Goal: Transaction & Acquisition: Subscribe to service/newsletter

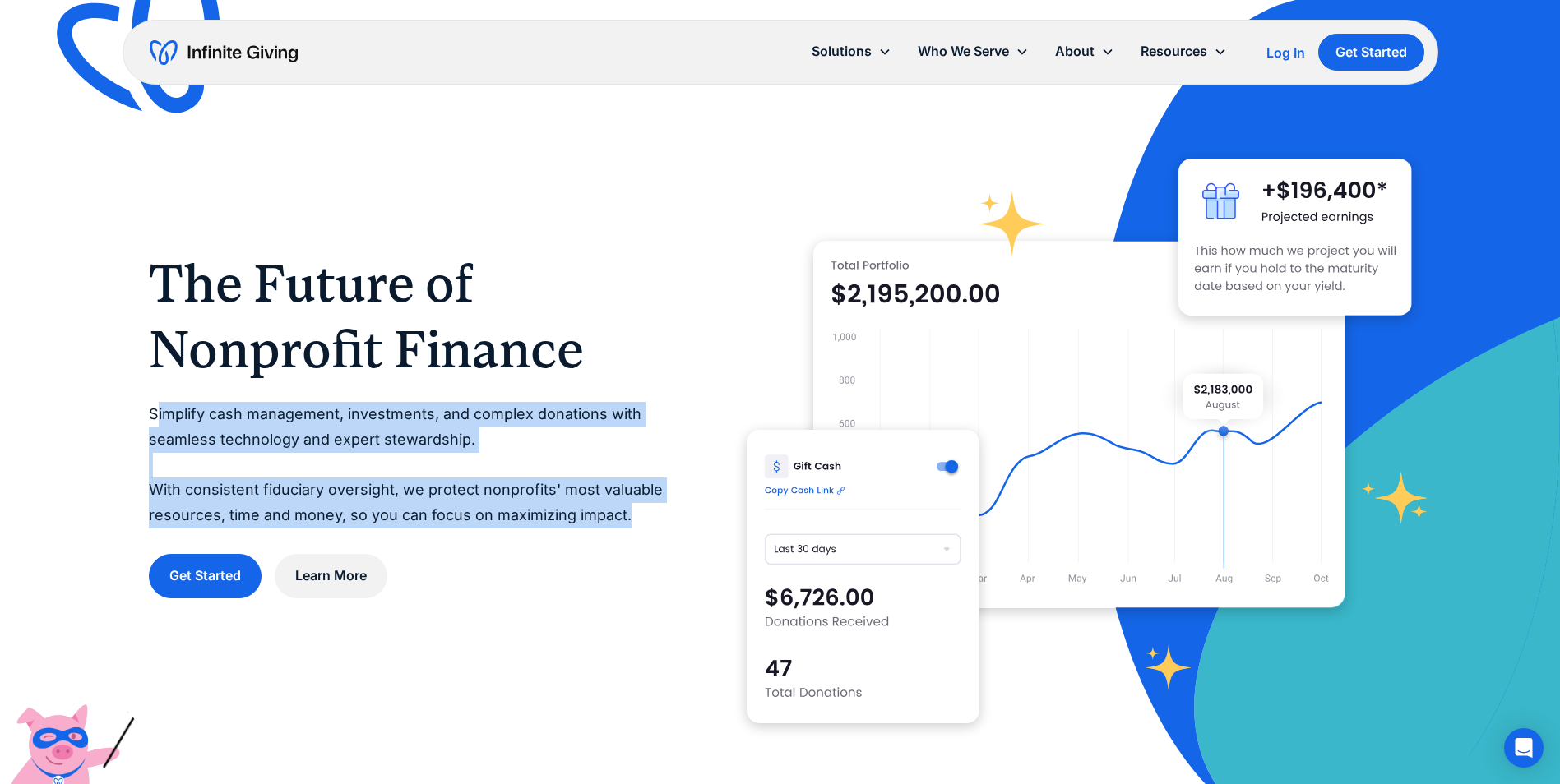
drag, startPoint x: 160, startPoint y: 416, endPoint x: 624, endPoint y: 524, distance: 476.4
click at [624, 524] on p "Simplify cash management, investments, and complex donations with seamless tech…" at bounding box center [414, 464] width 532 height 126
drag, startPoint x: 624, startPoint y: 524, endPoint x: 483, endPoint y: 512, distance: 141.5
click at [483, 512] on p "Simplify cash management, investments, and complex donations with seamless tech…" at bounding box center [414, 464] width 532 height 126
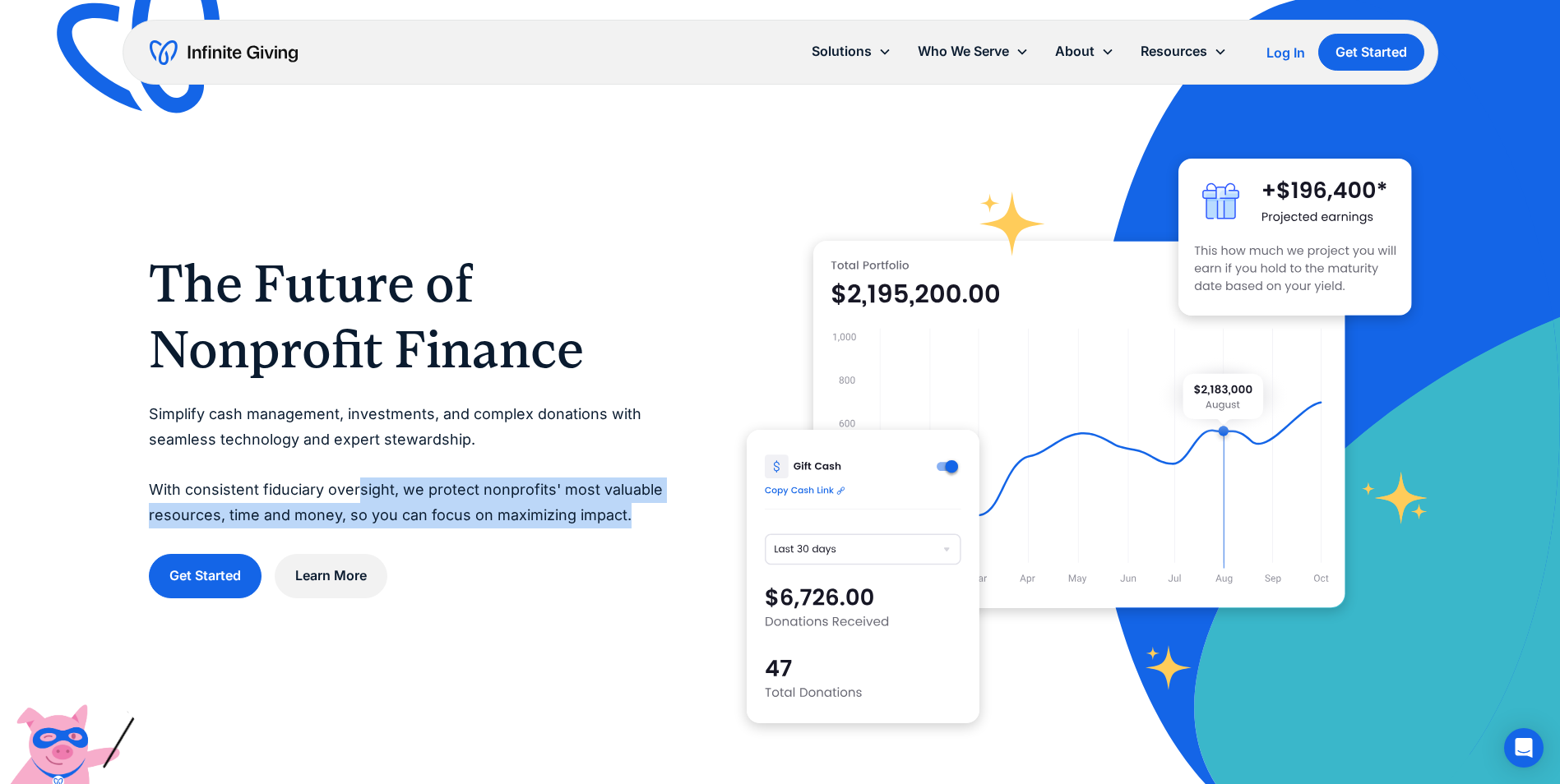
drag, startPoint x: 355, startPoint y: 478, endPoint x: 651, endPoint y: 512, distance: 297.9
click at [651, 512] on p "Simplify cash management, investments, and complex donations with seamless tech…" at bounding box center [414, 464] width 532 height 126
drag, startPoint x: 651, startPoint y: 512, endPoint x: 547, endPoint y: 512, distance: 104.0
click at [525, 512] on p "Simplify cash management, investments, and complex donations with seamless tech…" at bounding box center [414, 464] width 532 height 126
drag, startPoint x: 656, startPoint y: 516, endPoint x: 165, endPoint y: 433, distance: 498.0
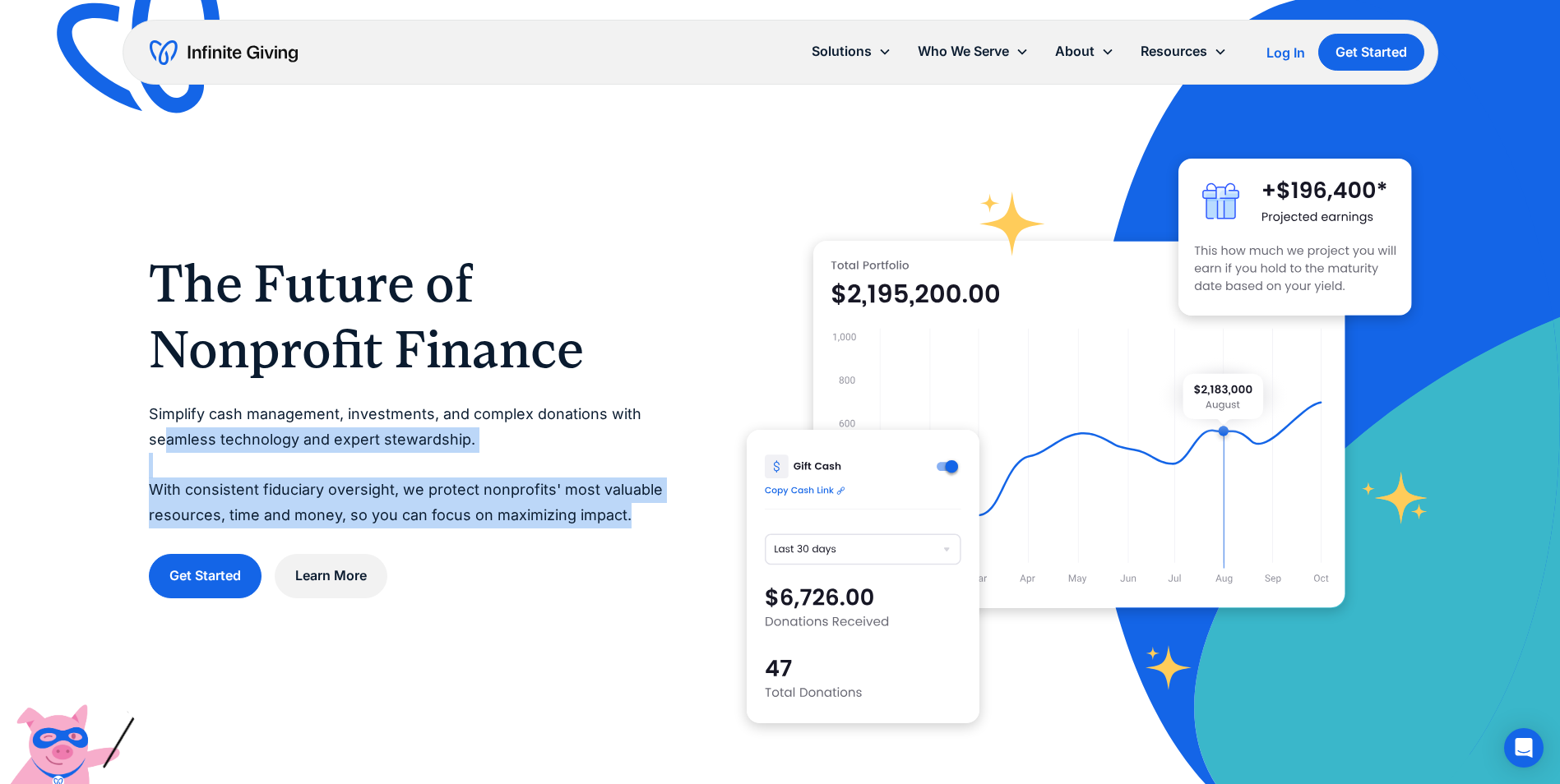
click at [165, 433] on p "Simplify cash management, investments, and complex donations with seamless tech…" at bounding box center [414, 464] width 532 height 126
drag, startPoint x: 165, startPoint y: 433, endPoint x: 352, endPoint y: 520, distance: 206.2
click at [352, 520] on p "Simplify cash management, investments, and complex donations with seamless tech…" at bounding box center [414, 464] width 532 height 126
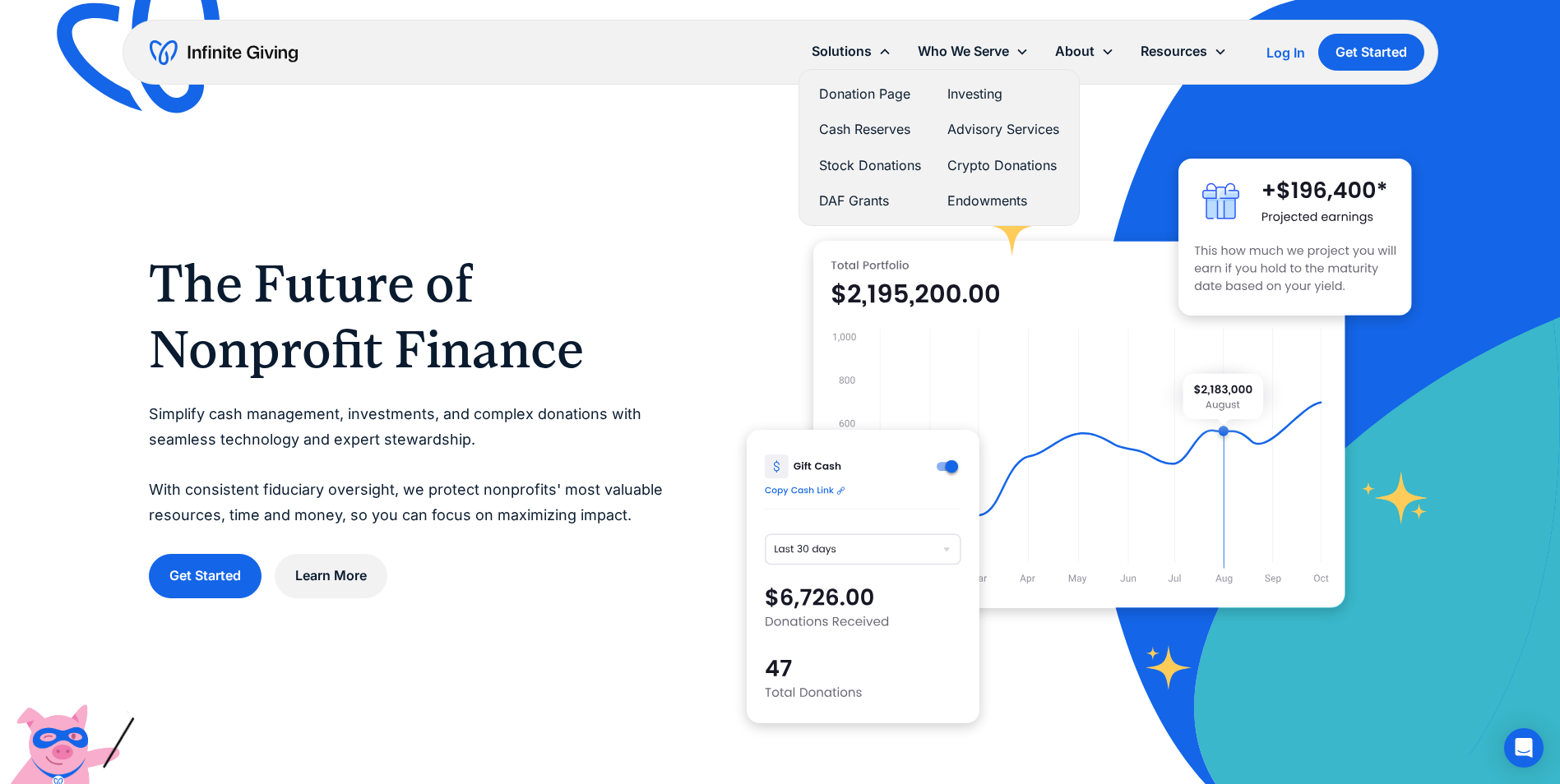
click at [862, 162] on link "Stock Donations" at bounding box center [870, 165] width 102 height 22
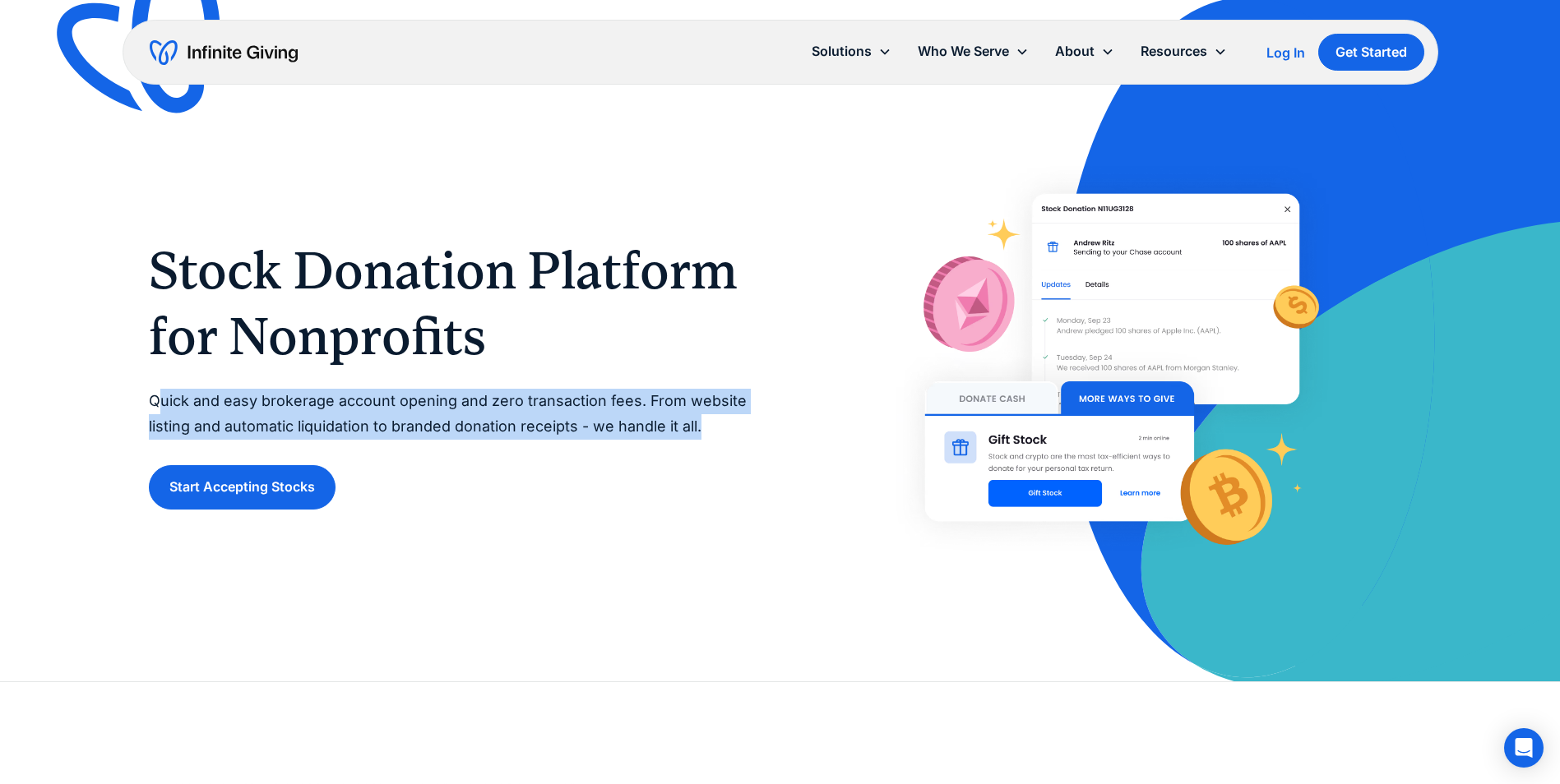
drag, startPoint x: 161, startPoint y: 399, endPoint x: 742, endPoint y: 432, distance: 581.9
click at [742, 432] on p "Quick and easy brokerage account opening and zero transaction fees. From websit…" at bounding box center [447, 413] width 598 height 50
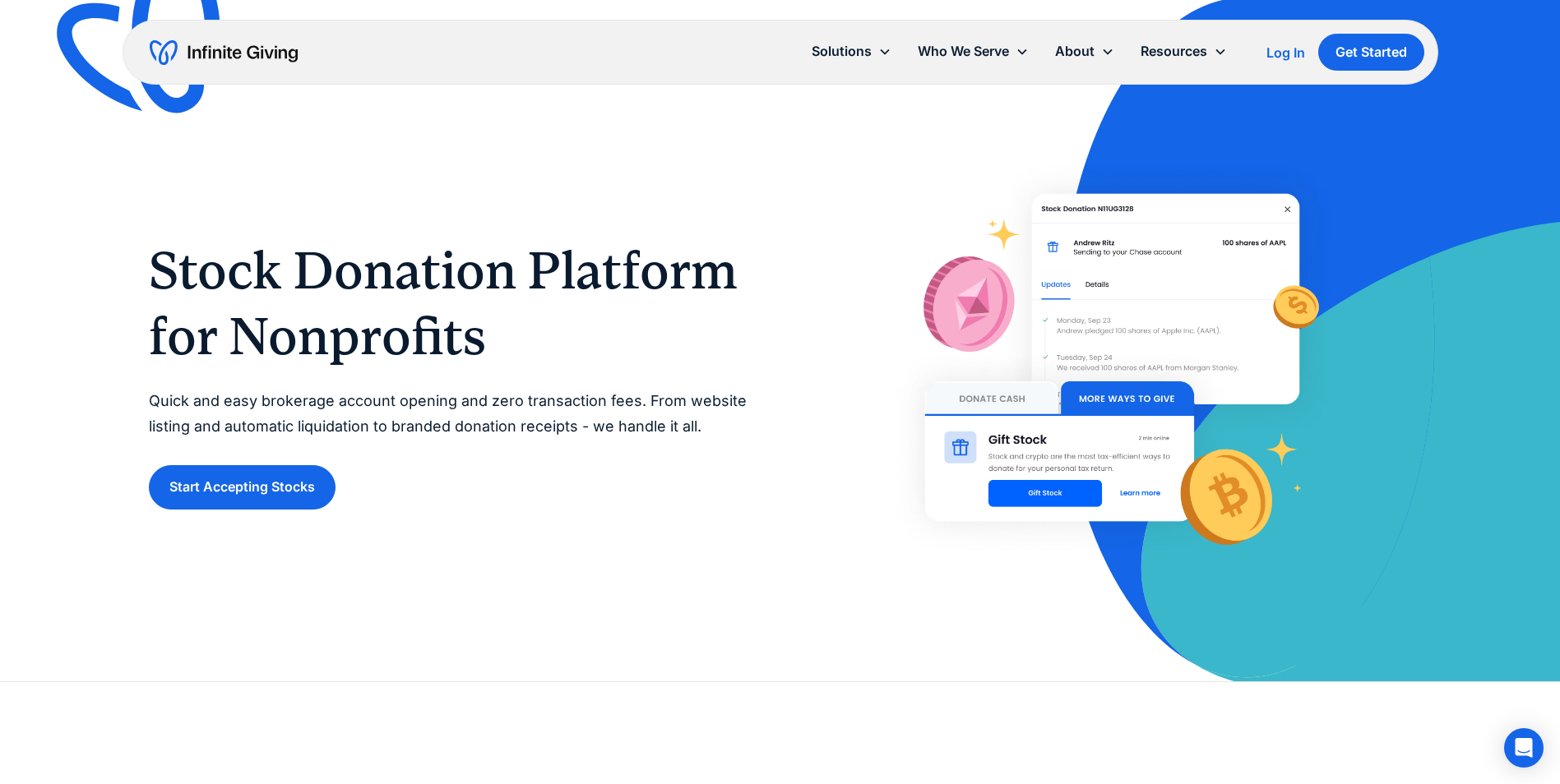
drag, startPoint x: 742, startPoint y: 432, endPoint x: 732, endPoint y: 512, distance: 80.6
click at [731, 512] on div "Stock Donation Platform for Nonprofits Quick and easy brokerage account opening…" at bounding box center [780, 374] width 1263 height 431
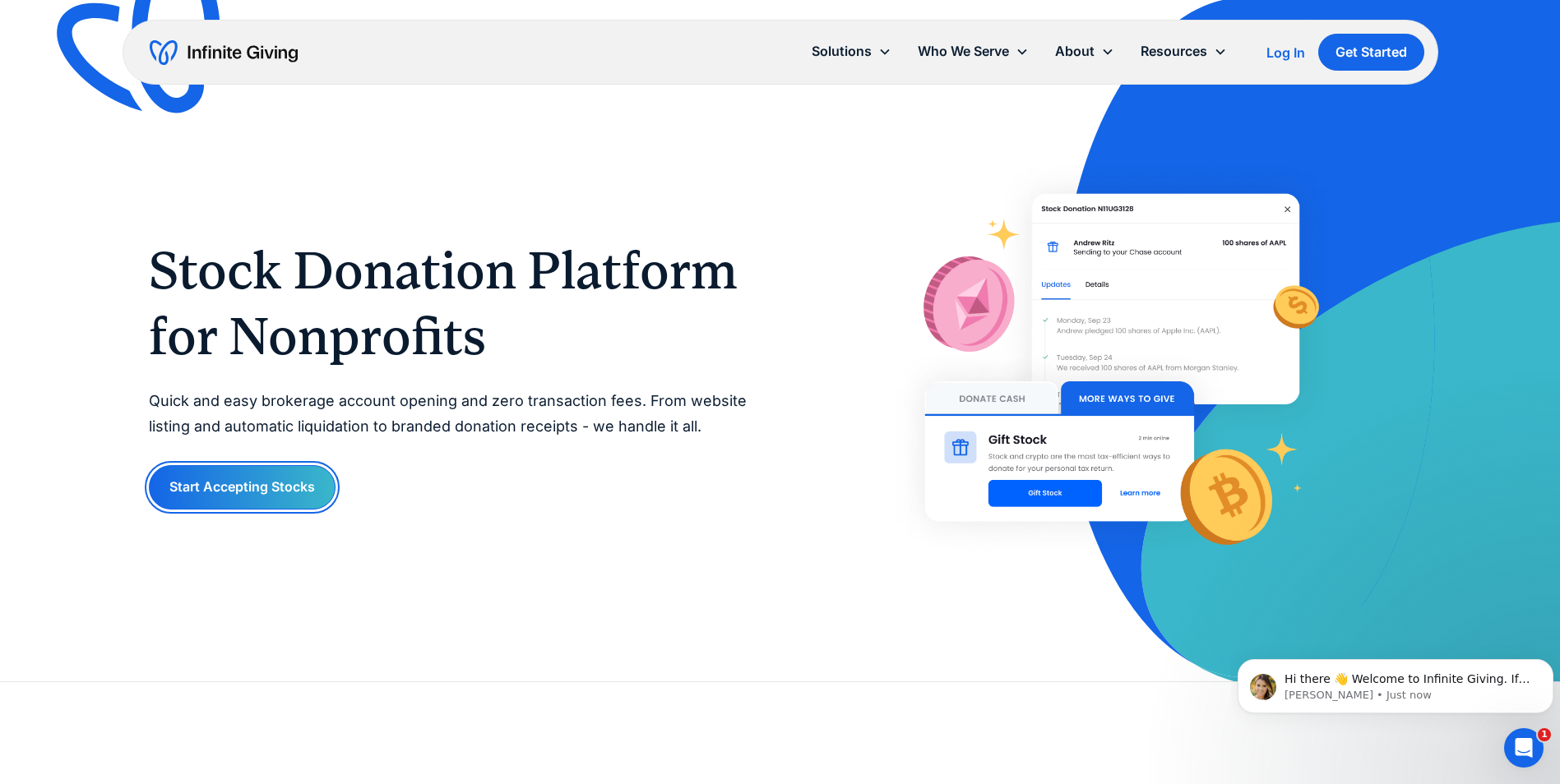
click at [238, 486] on link "Start Accepting Stocks" at bounding box center [242, 487] width 187 height 44
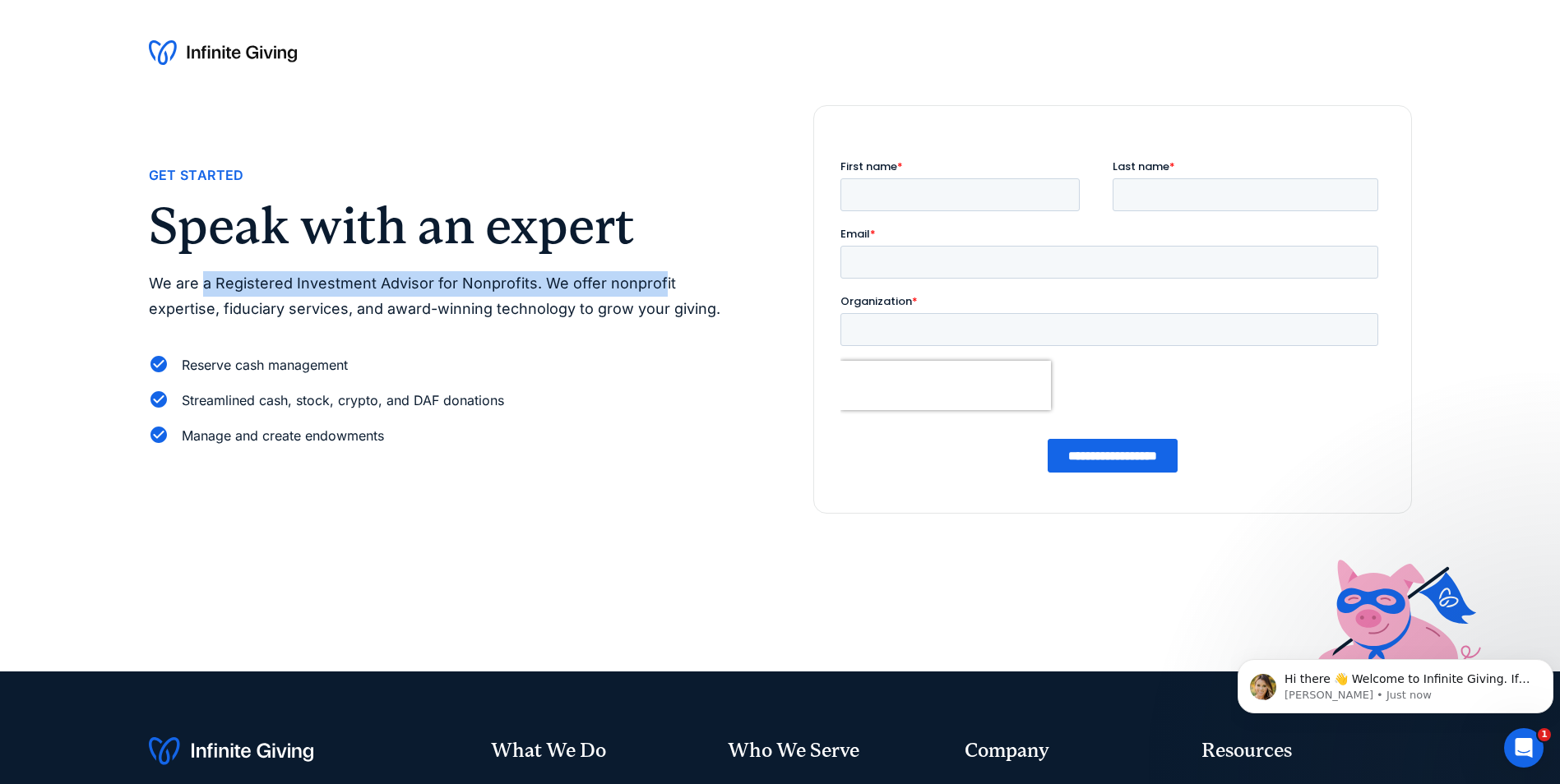
drag, startPoint x: 204, startPoint y: 290, endPoint x: 653, endPoint y: 285, distance: 449.0
click at [653, 285] on p "We are a Registered Investment Advisor for Nonprofits. We offer nonprofit exper…" at bounding box center [447, 296] width 598 height 50
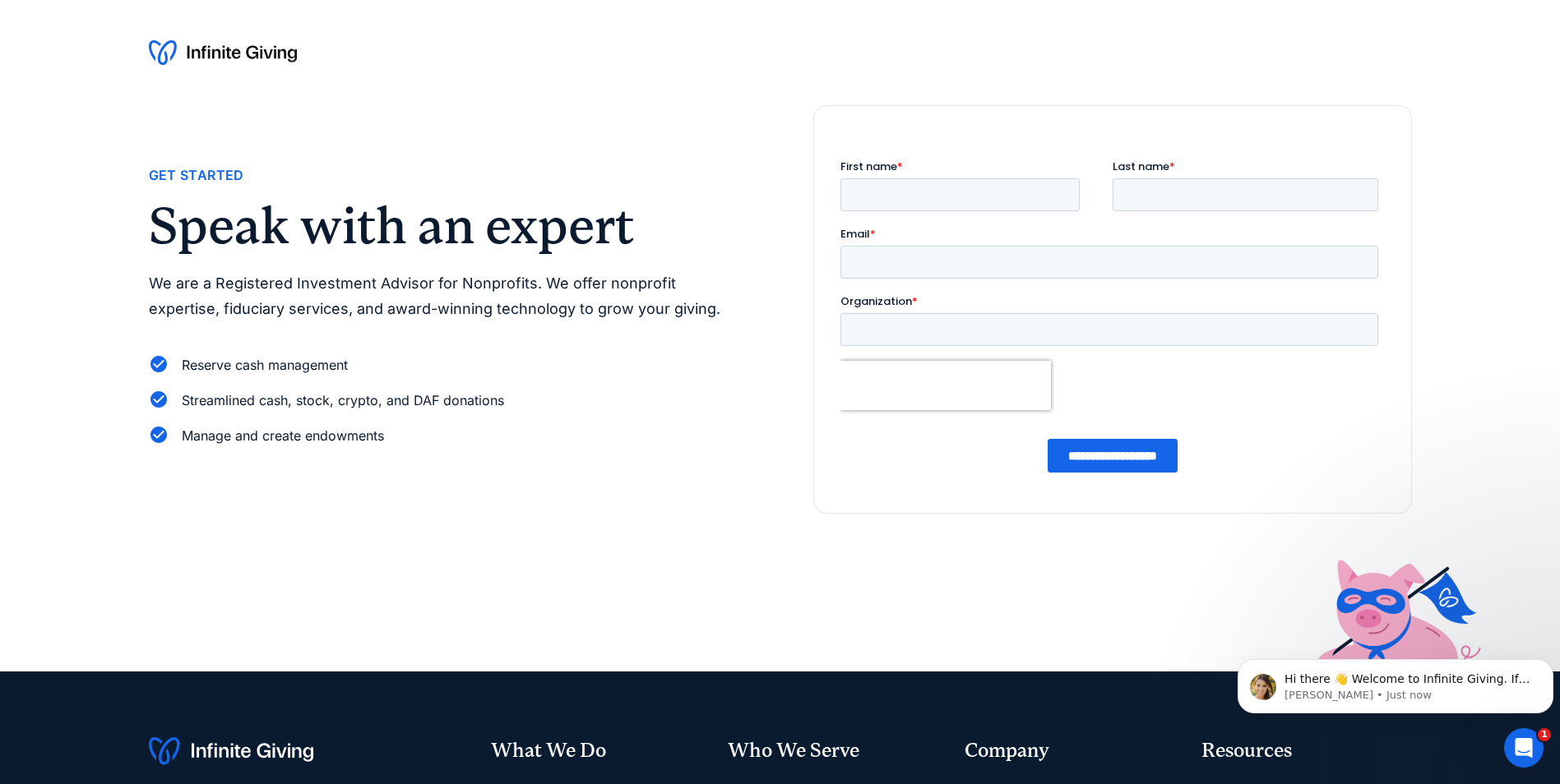
drag, startPoint x: 653, startPoint y: 285, endPoint x: 673, endPoint y: 442, distance: 158.3
click at [673, 442] on div "Manage and create endowments" at bounding box center [447, 436] width 598 height 22
